Goal: Check status

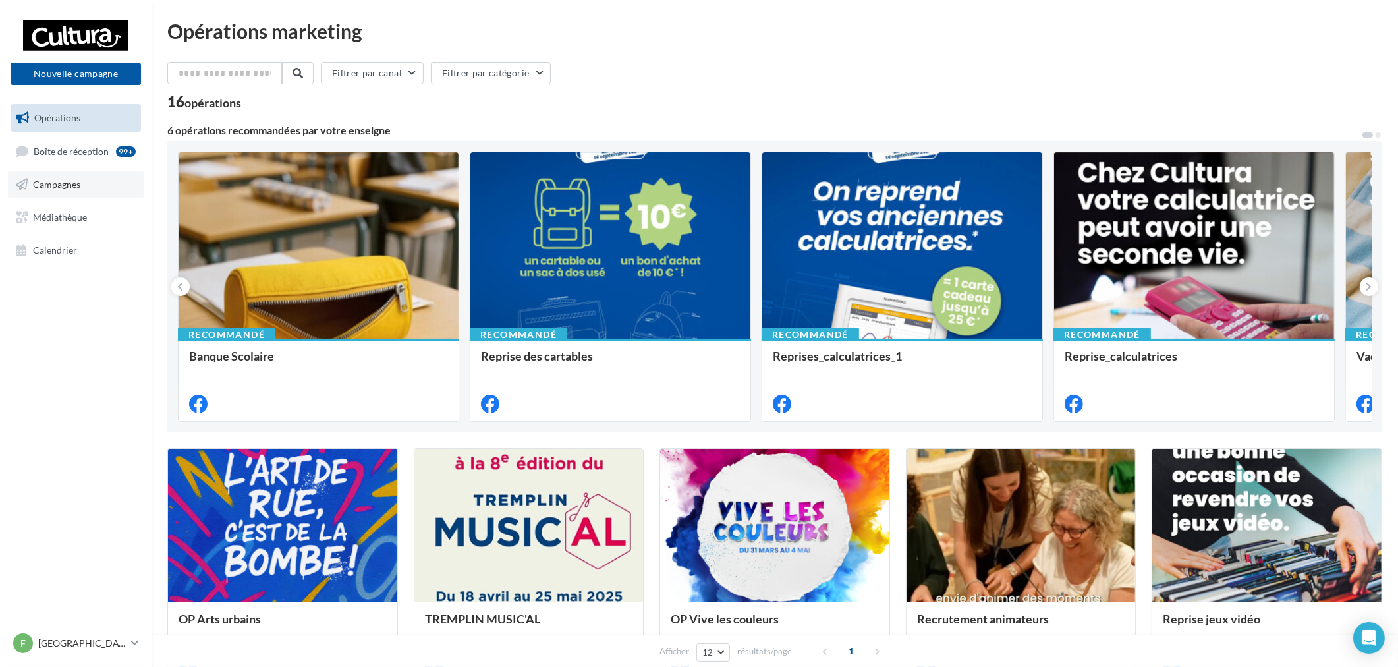
click at [45, 175] on link "Campagnes" at bounding box center [76, 185] width 136 height 28
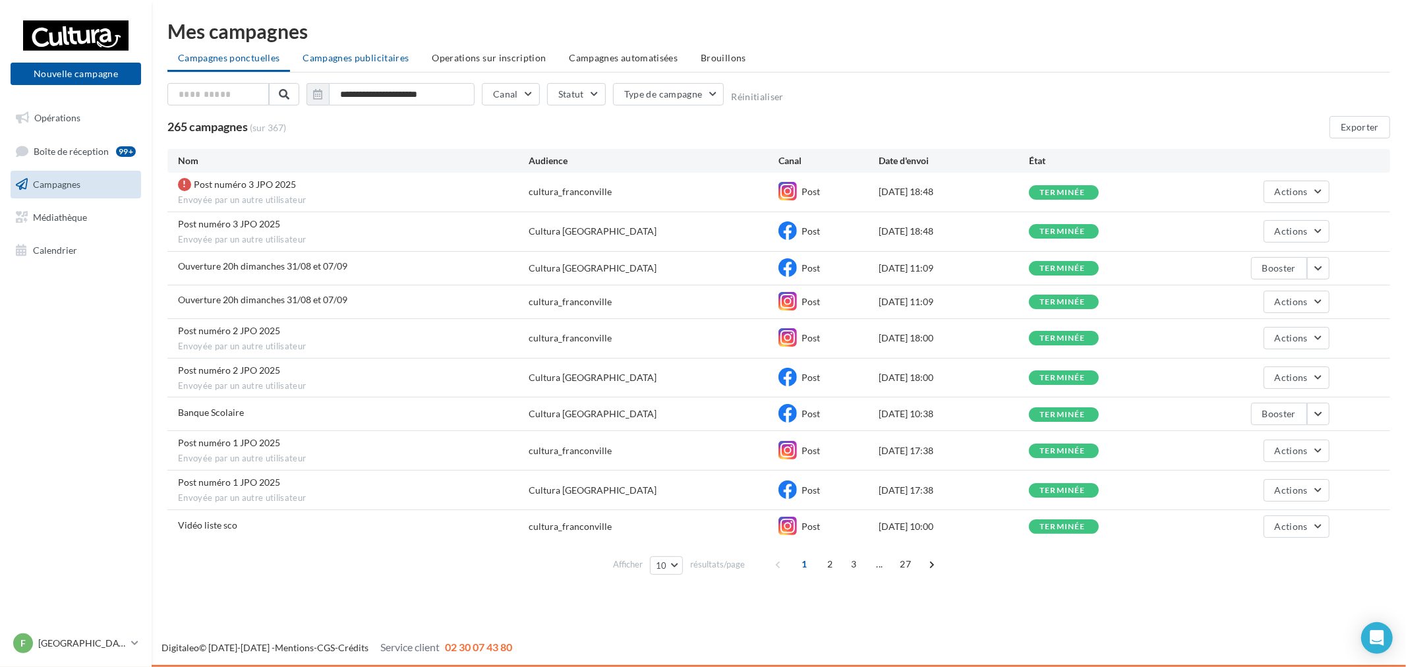
click at [372, 61] on span "Campagnes publicitaires" at bounding box center [355, 57] width 106 height 11
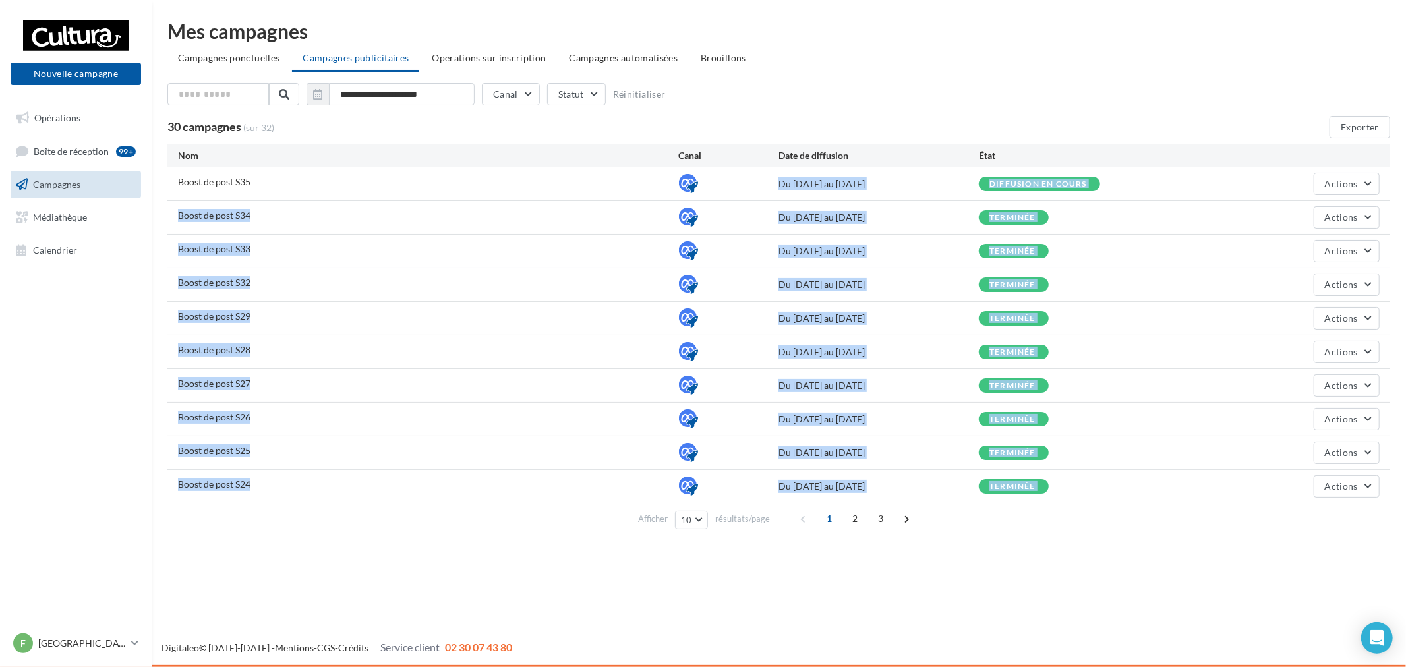
drag, startPoint x: 314, startPoint y: 196, endPoint x: 801, endPoint y: 550, distance: 602.9
click at [629, 529] on div "Nom Canal Date de diffusion État Boost de post S35 Du [DATE] au [DATE] Diffusio…" at bounding box center [778, 339] width 1222 height 391
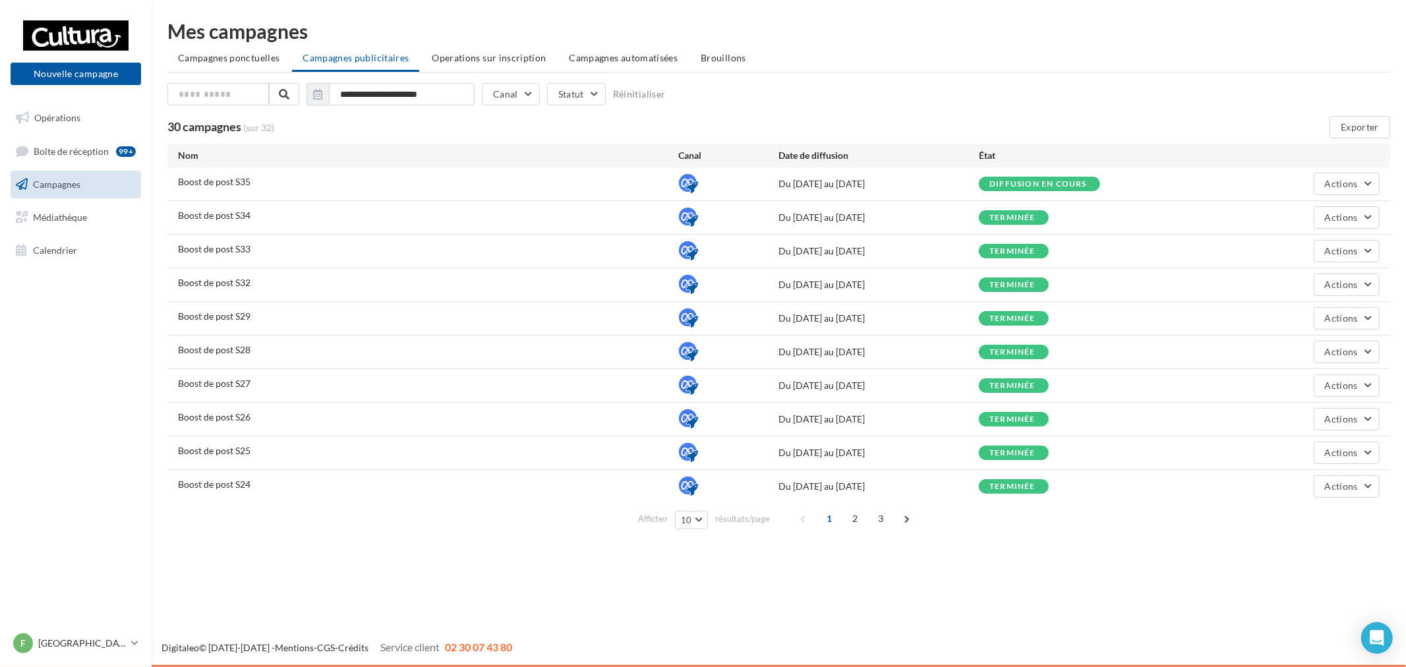
drag, startPoint x: 851, startPoint y: 556, endPoint x: 859, endPoint y: 554, distance: 7.5
click at [853, 556] on div "Nouvelle campagne Nouvelle campagne Opérations Boîte de réception 99+ Campagnes…" at bounding box center [703, 333] width 1406 height 667
click at [1330, 346] on span "Actions" at bounding box center [1341, 351] width 33 height 11
click at [1303, 379] on span "Éditer" at bounding box center [1313, 383] width 132 height 34
click at [1344, 352] on span "Actions" at bounding box center [1341, 351] width 33 height 11
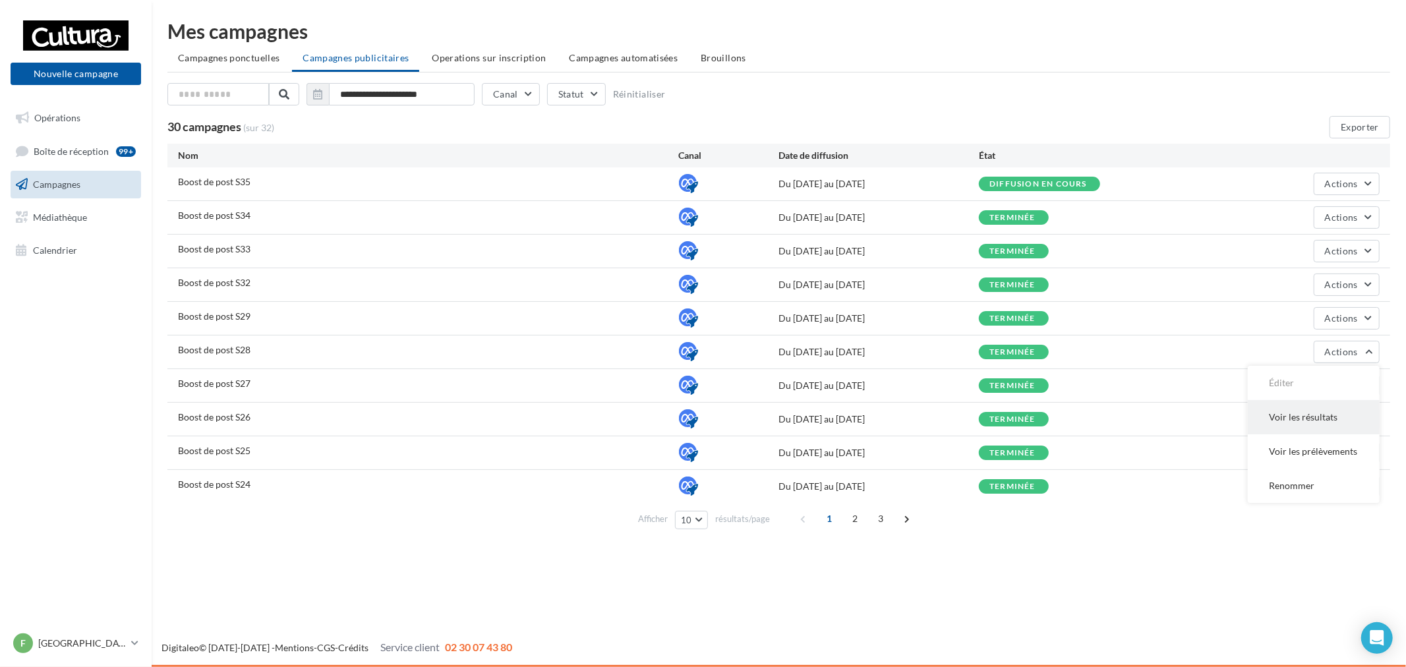
click at [1343, 426] on button "Voir les résultats" at bounding box center [1313, 417] width 132 height 34
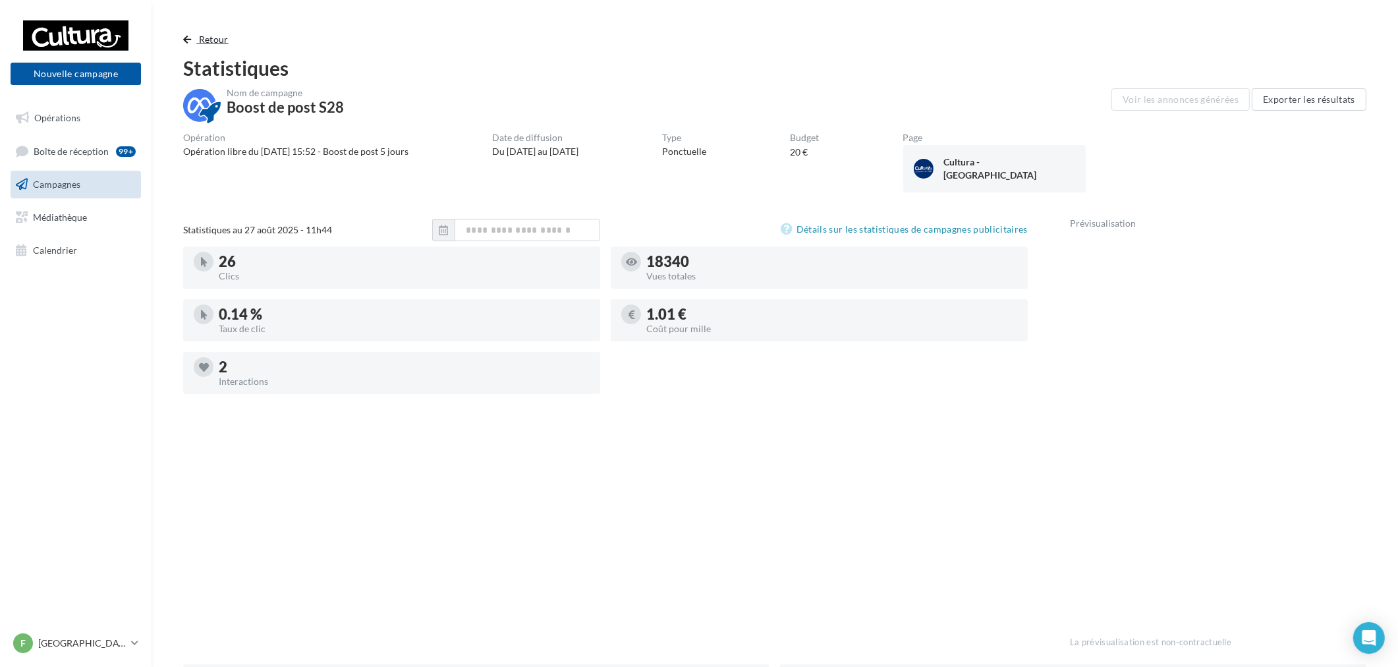
click at [199, 34] on span "Retour" at bounding box center [214, 39] width 30 height 11
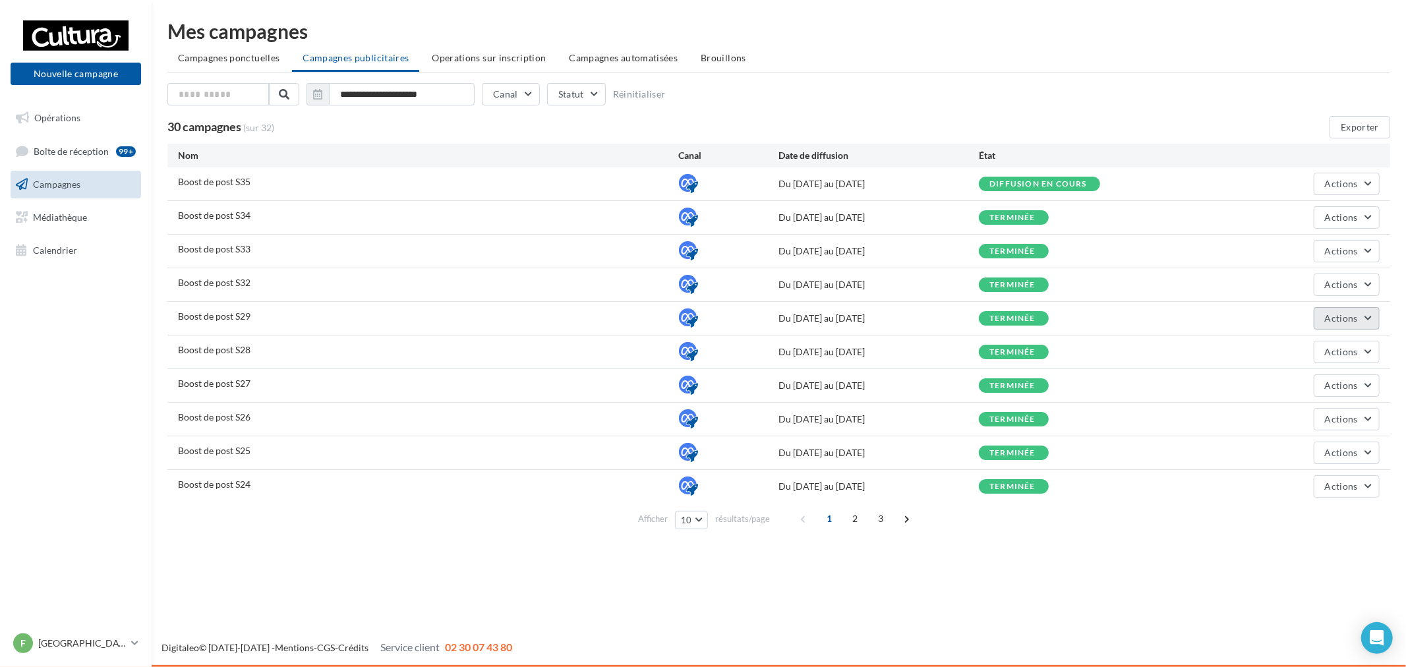
click at [1365, 316] on button "Actions" at bounding box center [1346, 318] width 66 height 22
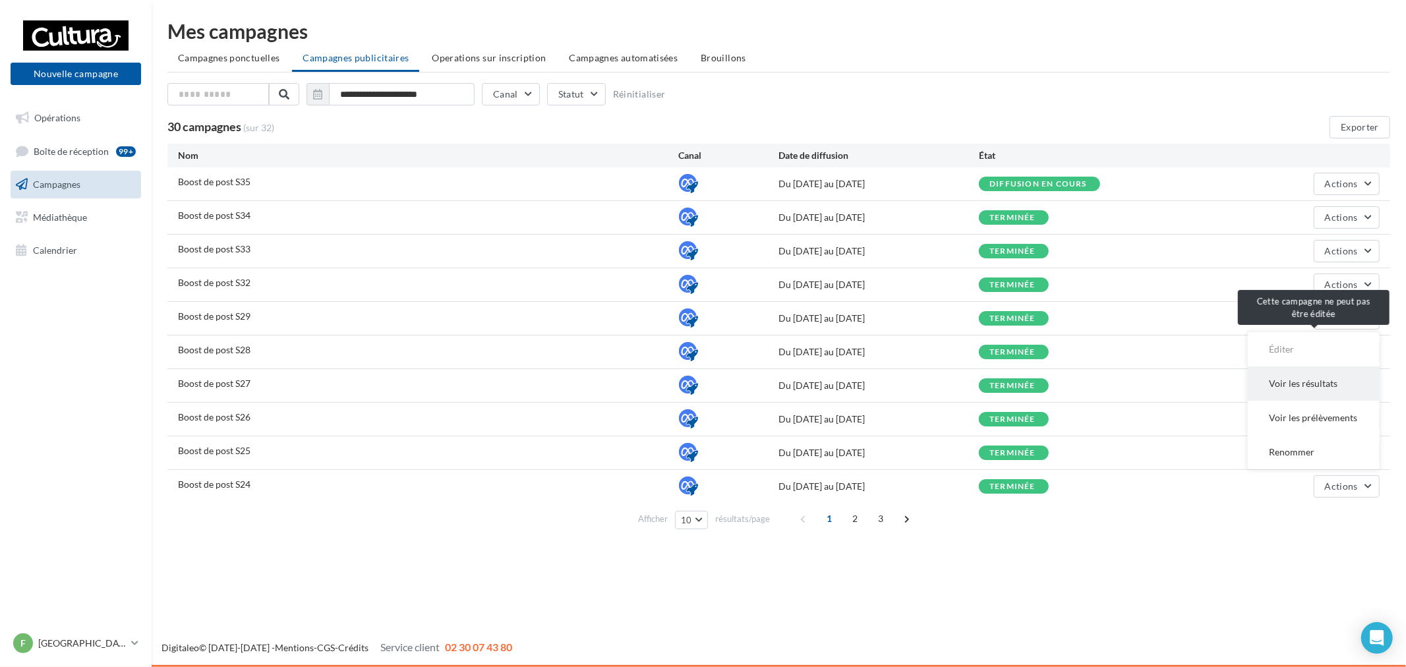
click at [1315, 379] on button "Voir les résultats" at bounding box center [1313, 383] width 132 height 34
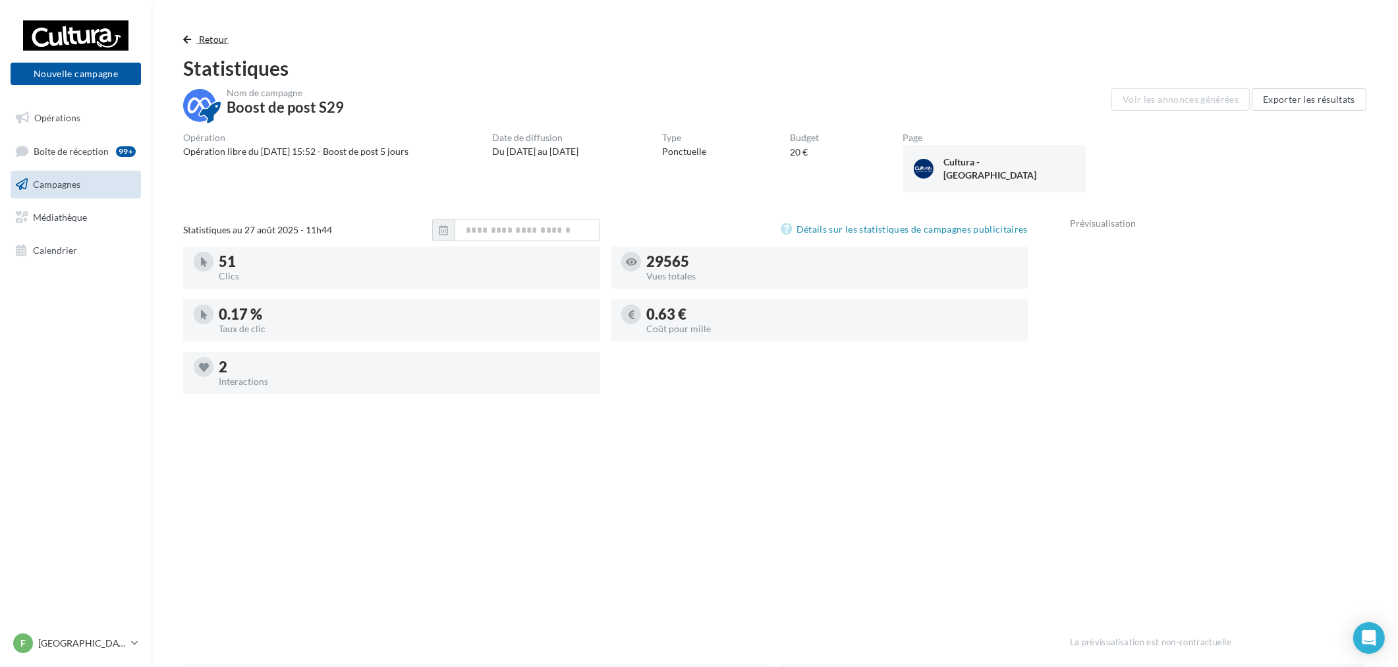
click at [198, 38] on button "Retour" at bounding box center [208, 40] width 51 height 16
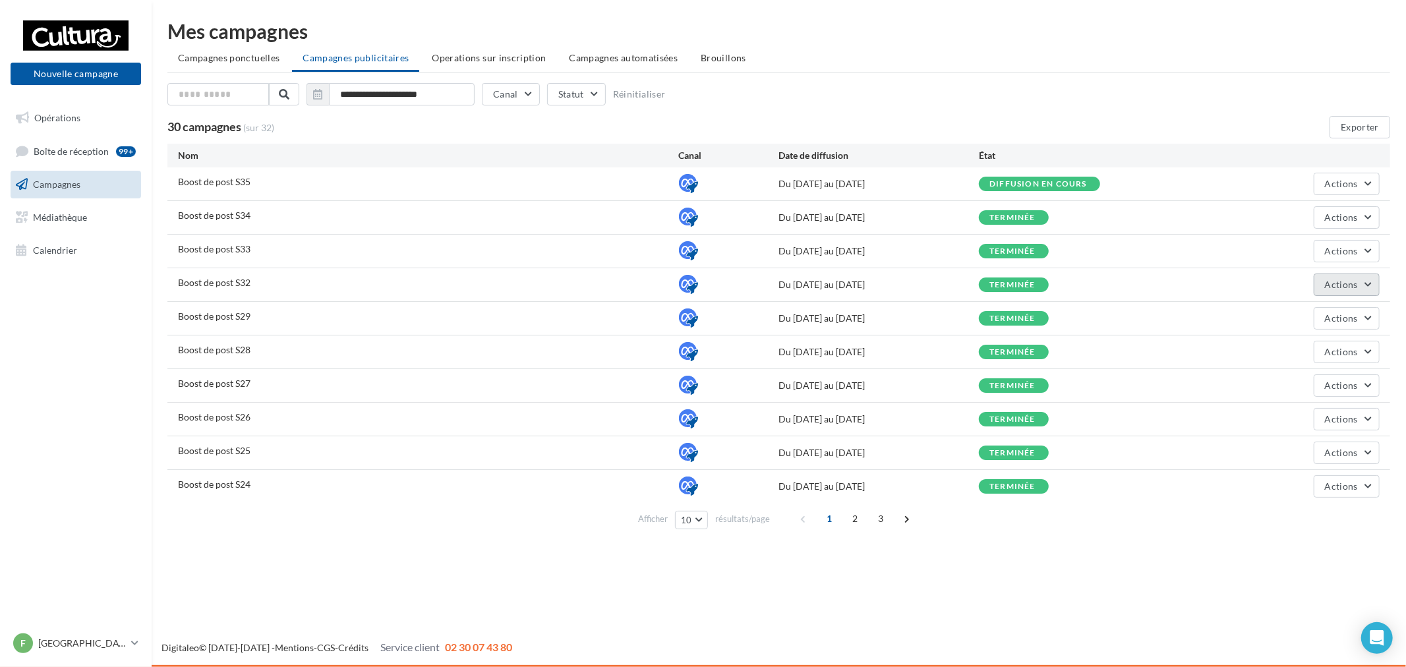
click at [1364, 282] on button "Actions" at bounding box center [1346, 284] width 66 height 22
click at [1313, 346] on button "Voir les résultats" at bounding box center [1313, 350] width 132 height 34
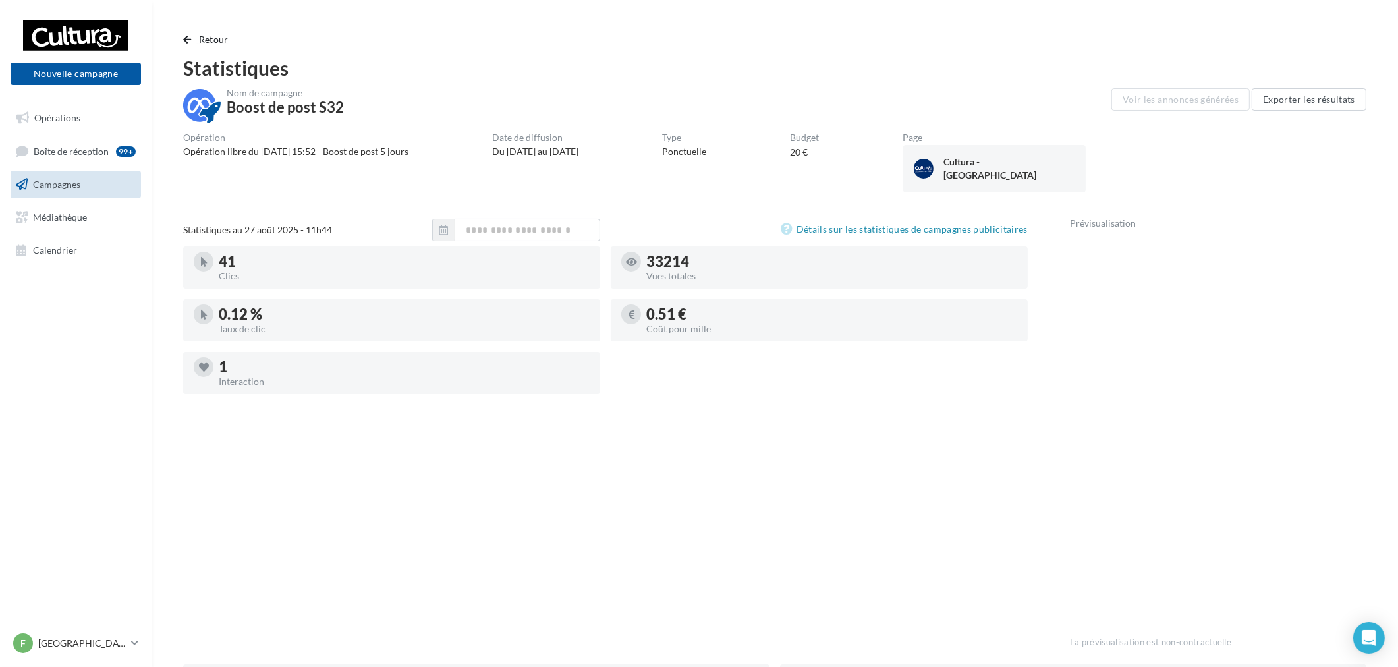
click at [213, 41] on span "Retour" at bounding box center [214, 39] width 30 height 11
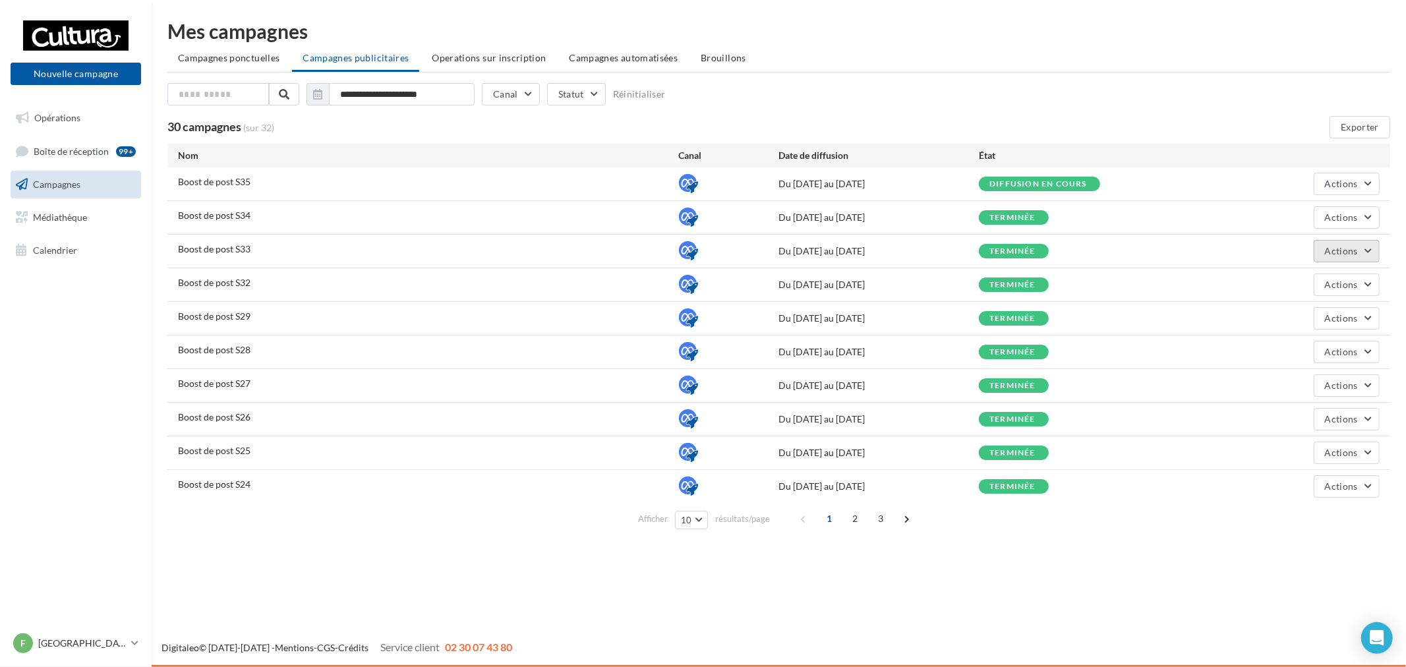
drag, startPoint x: 1358, startPoint y: 252, endPoint x: 1356, endPoint y: 264, distance: 11.9
click at [1358, 252] on button "Actions" at bounding box center [1346, 251] width 66 height 22
click at [1325, 312] on button "Voir les résultats" at bounding box center [1313, 316] width 132 height 34
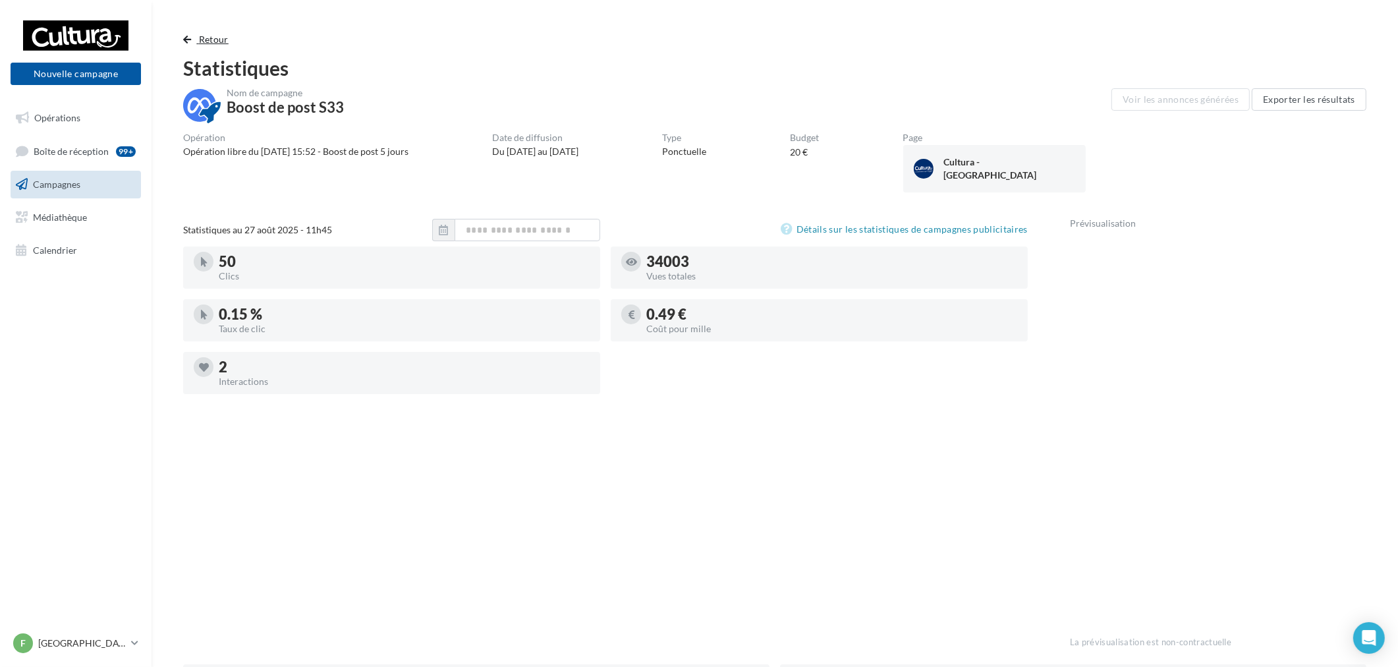
click at [192, 42] on button "Retour" at bounding box center [208, 40] width 51 height 16
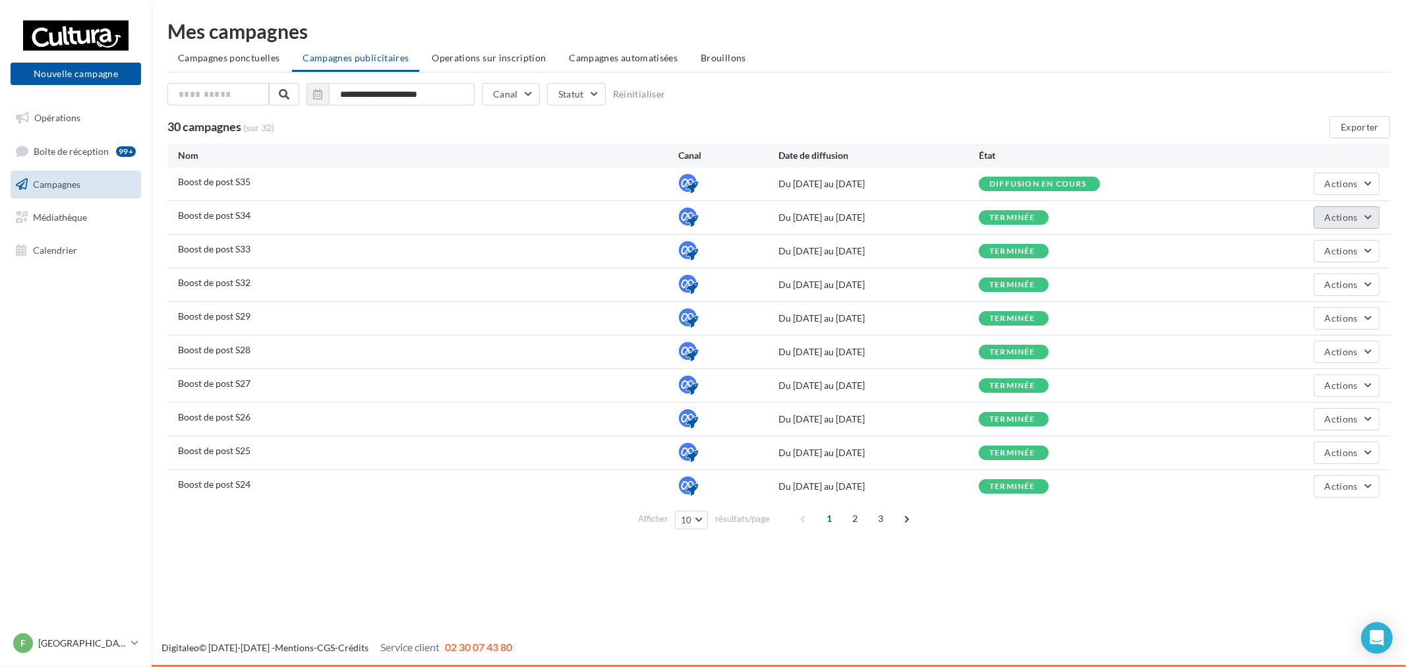
click at [1332, 221] on span "Actions" at bounding box center [1341, 217] width 33 height 11
click at [1319, 281] on button "Voir les résultats" at bounding box center [1313, 283] width 132 height 34
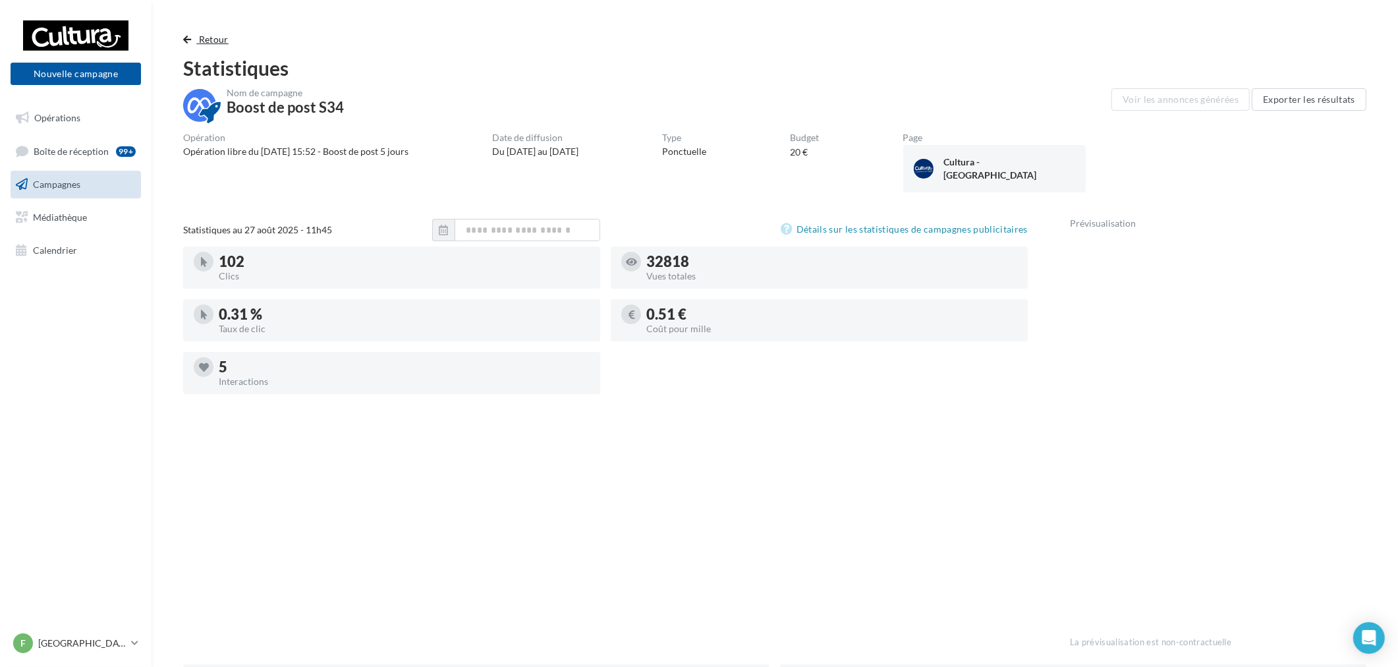
click at [210, 38] on span "Retour" at bounding box center [214, 39] width 30 height 11
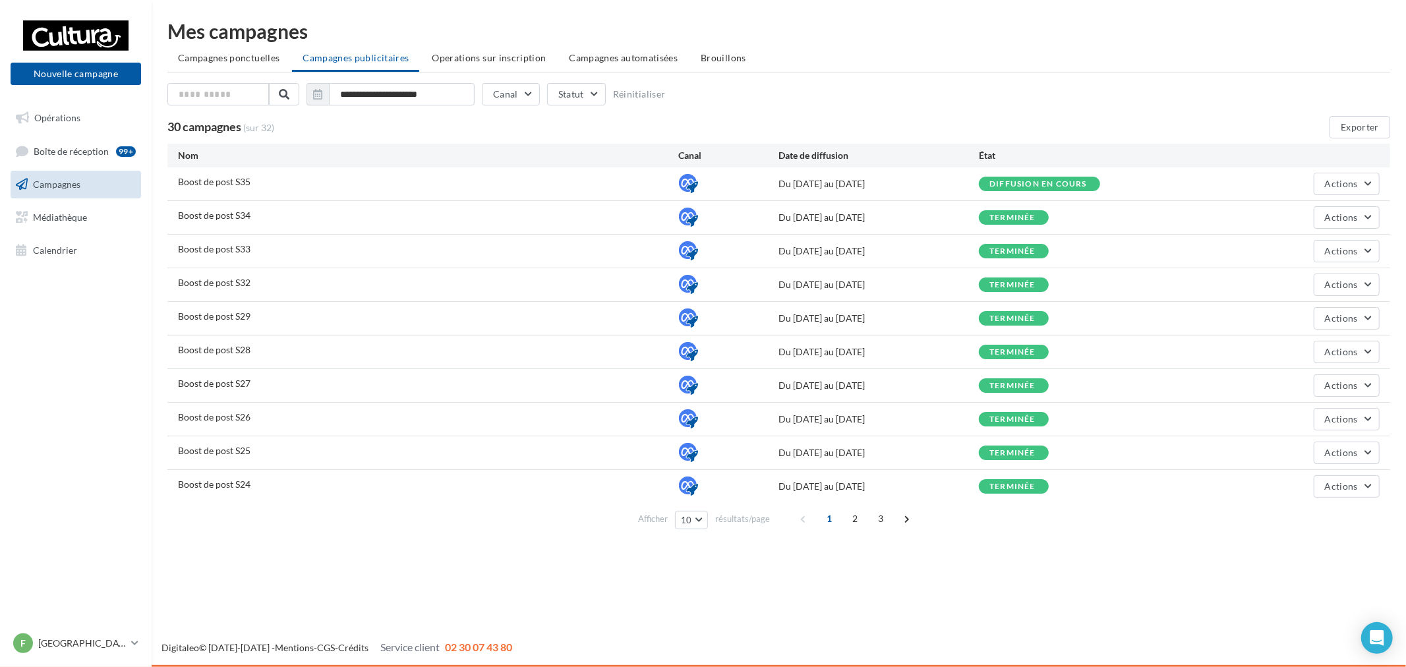
click at [1381, 174] on div "Boost de post S35 Du [DATE] au [DATE] Diffusion en cours Actions" at bounding box center [778, 183] width 1222 height 33
click at [1352, 192] on button "Actions" at bounding box center [1346, 184] width 66 height 22
click at [1329, 247] on button "Voir les résultats" at bounding box center [1313, 249] width 132 height 34
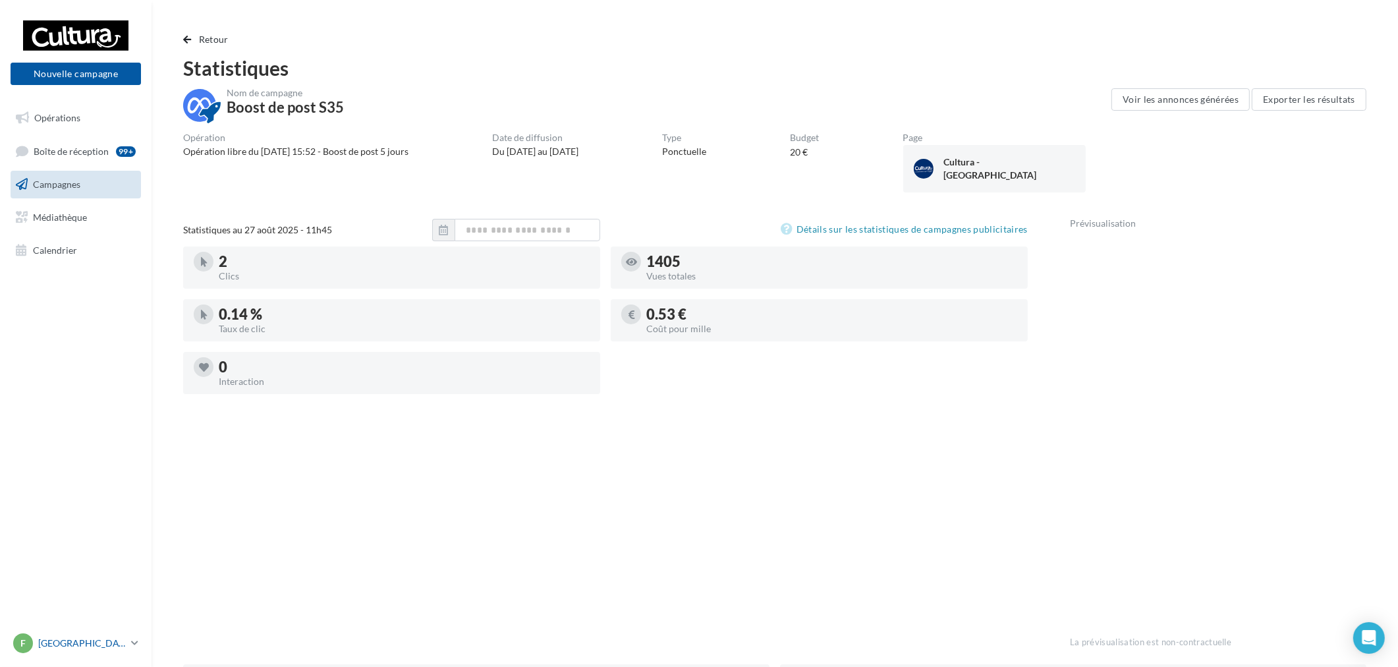
click at [94, 637] on p "[GEOGRAPHIC_DATA]" at bounding box center [82, 643] width 88 height 13
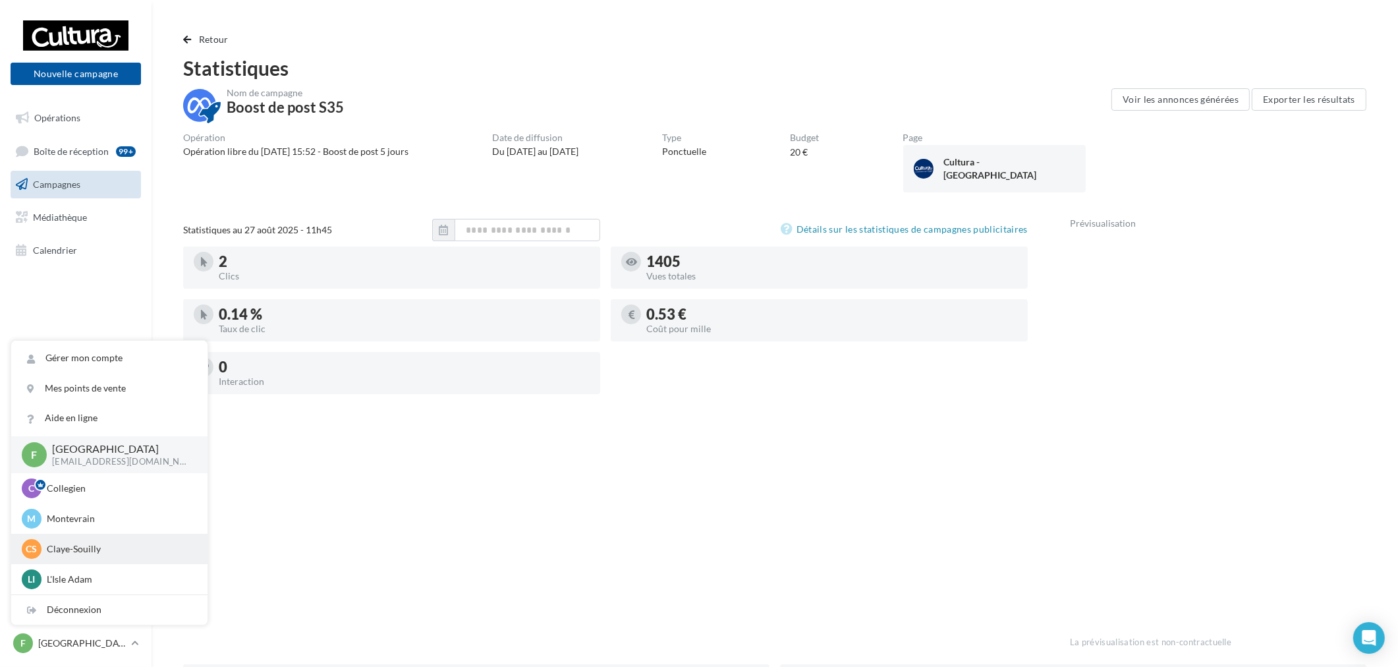
scroll to position [91, 0]
click at [97, 548] on p "Pince Vent" at bounding box center [119, 548] width 145 height 13
